Goal: Task Accomplishment & Management: Use online tool/utility

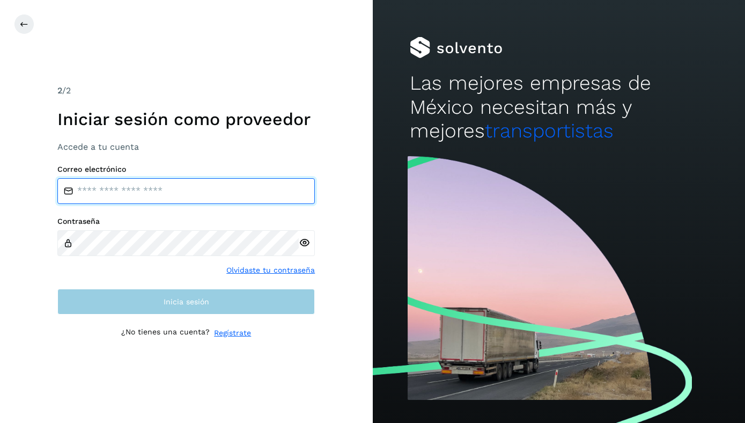
type input "**********"
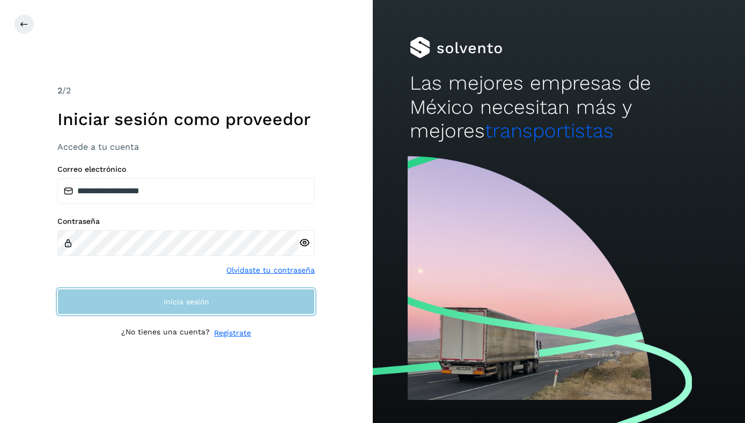
click at [168, 302] on span "Inicia sesión" at bounding box center [187, 302] width 46 height 8
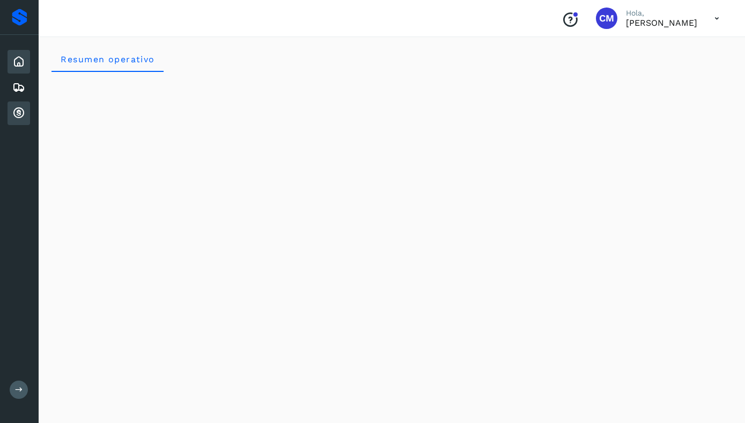
click at [14, 110] on icon at bounding box center [18, 113] width 13 height 13
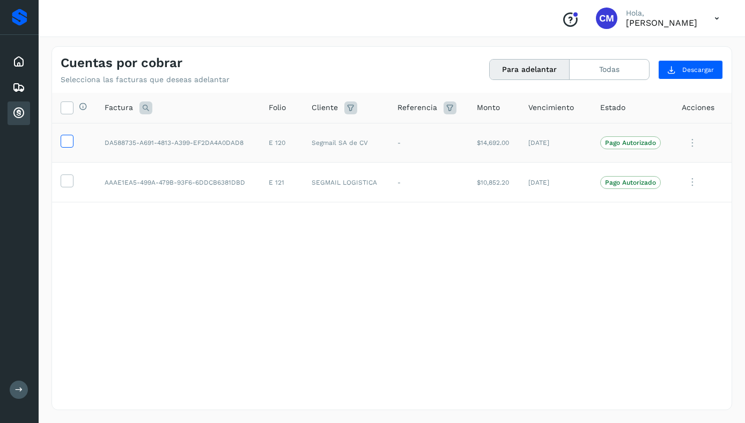
click at [71, 138] on icon at bounding box center [66, 140] width 11 height 11
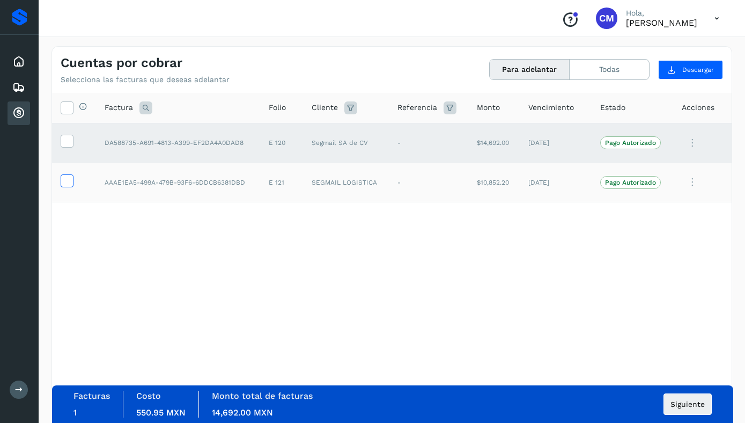
click at [68, 179] on icon at bounding box center [66, 179] width 11 height 11
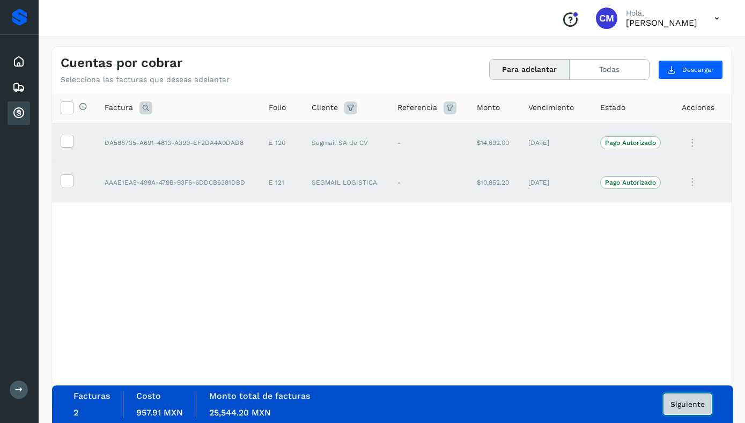
click at [688, 395] on button "Siguiente" at bounding box center [687, 403] width 48 height 21
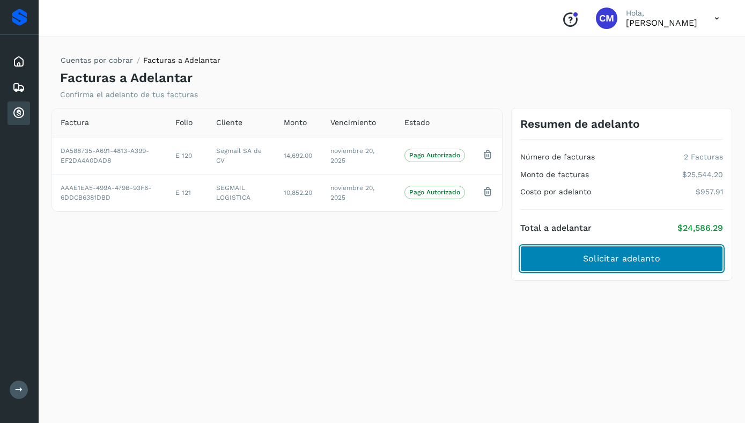
click at [634, 254] on span "Solicitar adelanto" at bounding box center [621, 259] width 77 height 12
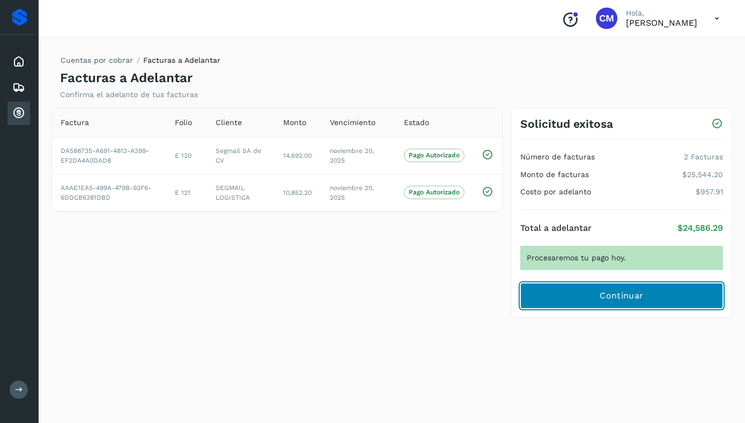
click at [623, 300] on span "Continuar" at bounding box center [621, 296] width 43 height 12
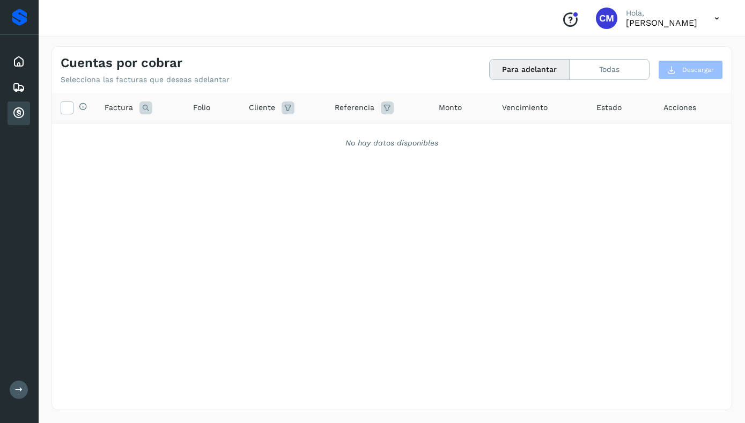
click at [25, 110] on div "Cuentas por cobrar" at bounding box center [19, 113] width 23 height 24
